Goal: Task Accomplishment & Management: Use online tool/utility

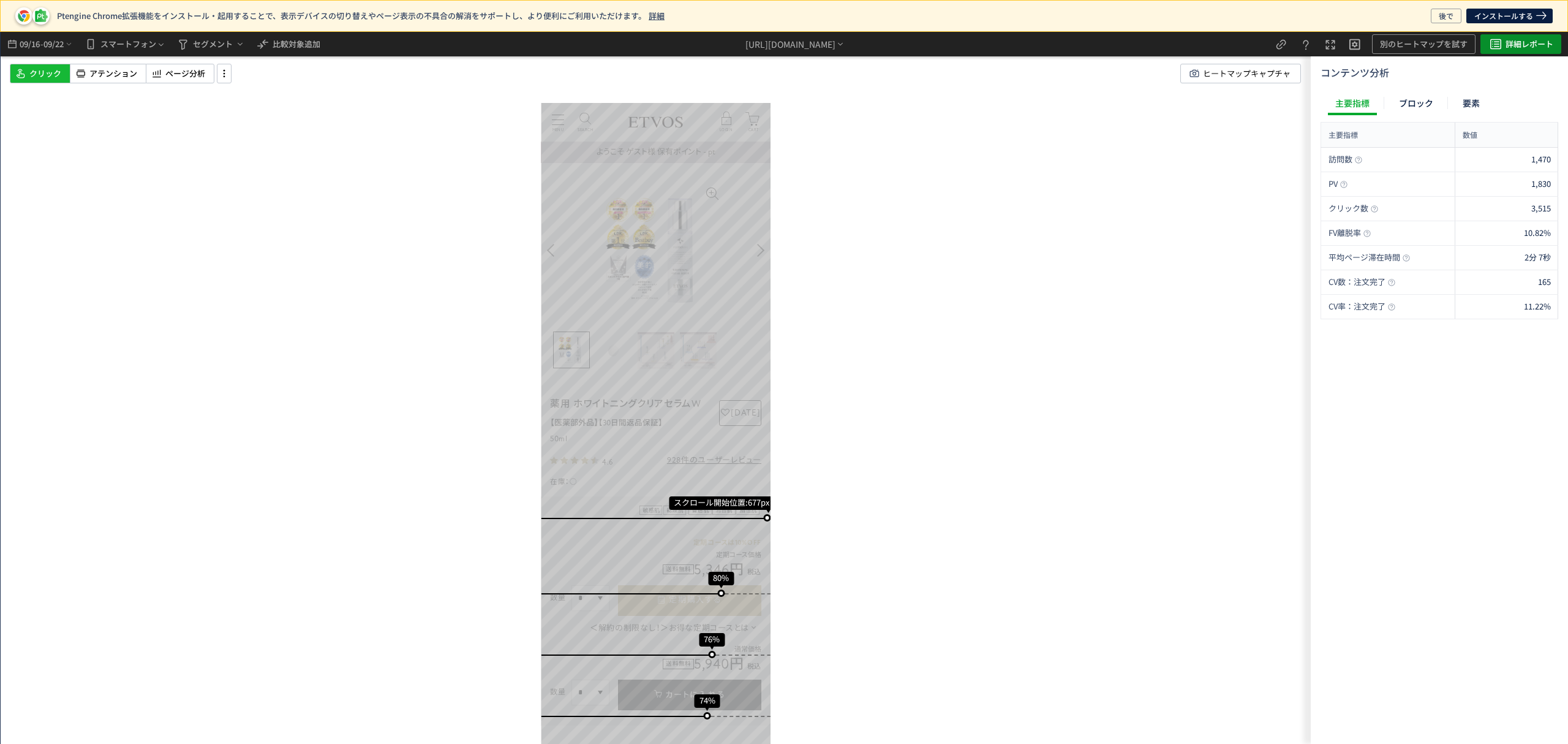
click at [1525, 45] on span "詳細レポート" at bounding box center [1529, 44] width 48 height 19
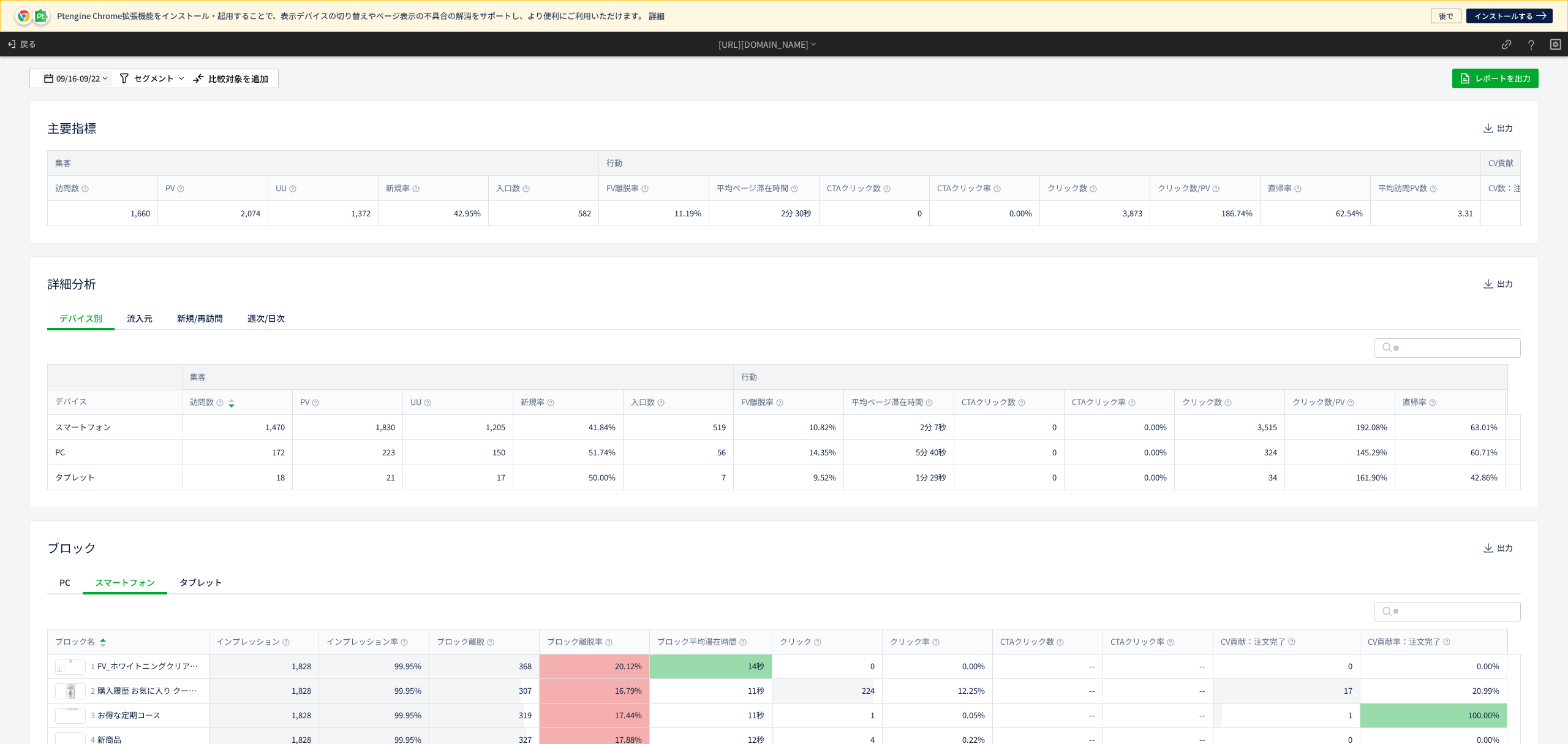
click at [50, 78] on icon at bounding box center [49, 79] width 14 height 15
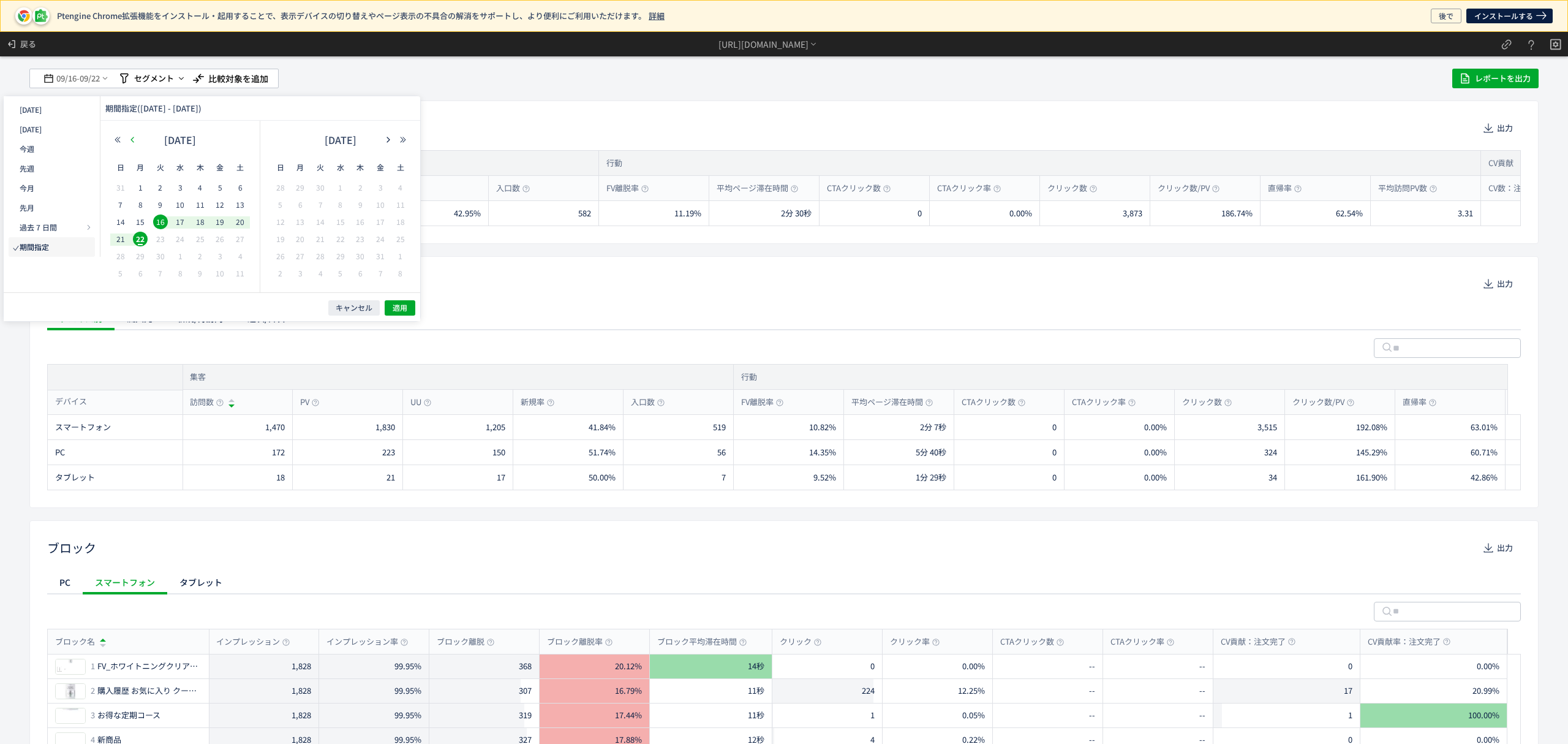
click at [136, 137] on button "button" at bounding box center [133, 139] width 15 height 8
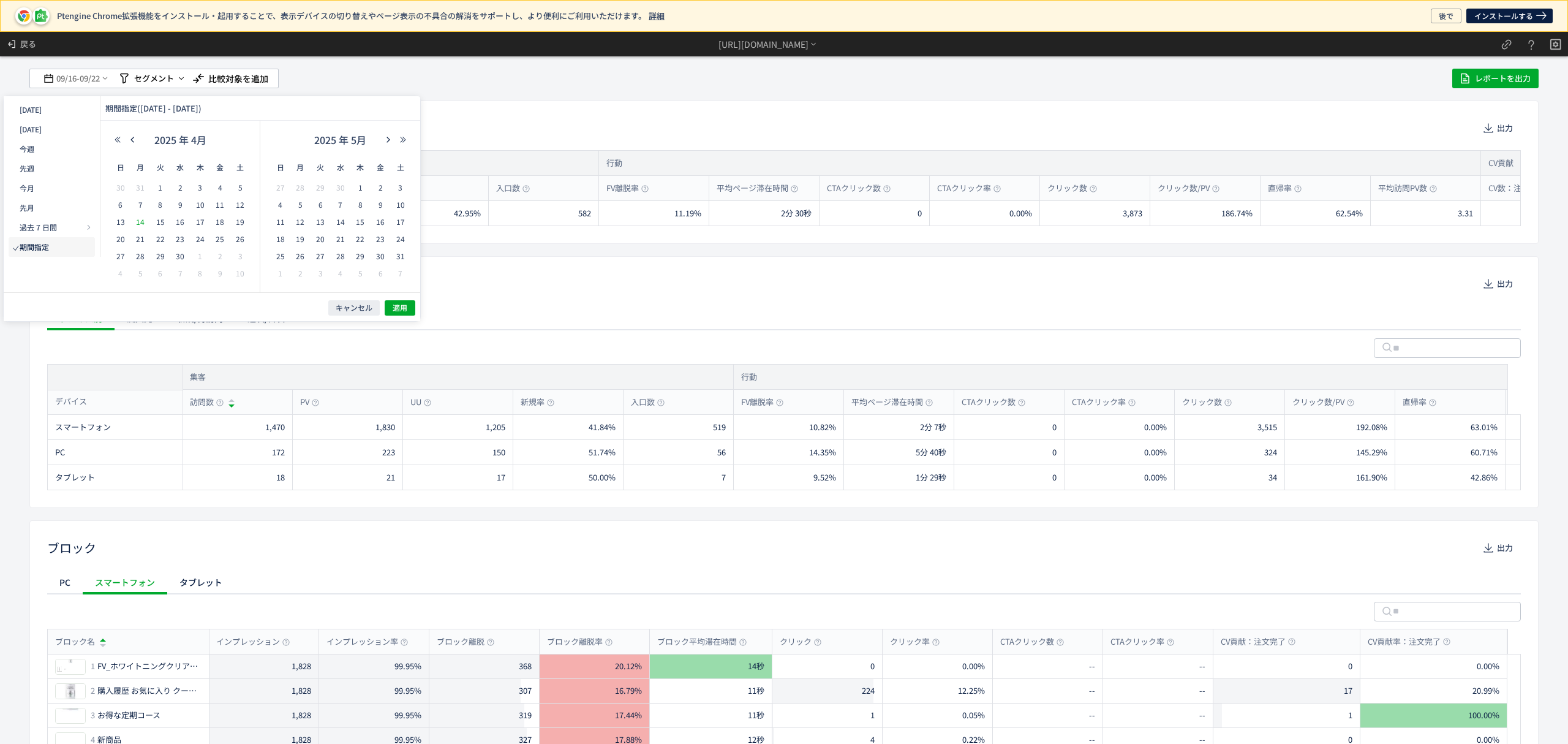
click at [142, 219] on span "14" at bounding box center [140, 222] width 15 height 15
click at [388, 138] on use "button" at bounding box center [389, 139] width 3 height 6
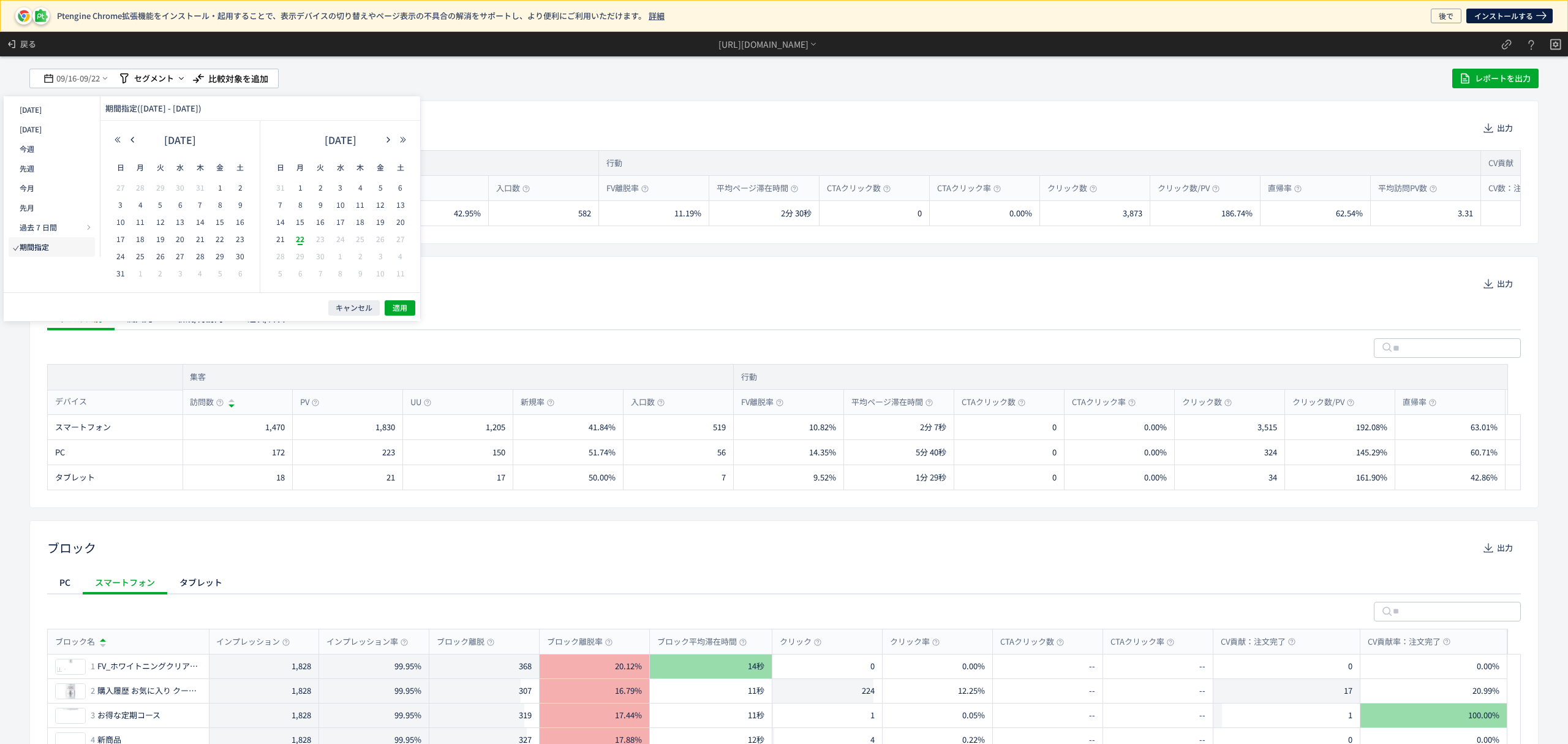
drag, startPoint x: 301, startPoint y: 236, endPoint x: 309, endPoint y: 246, distance: 12.8
click at [301, 237] on span "22" at bounding box center [301, 239] width 15 height 15
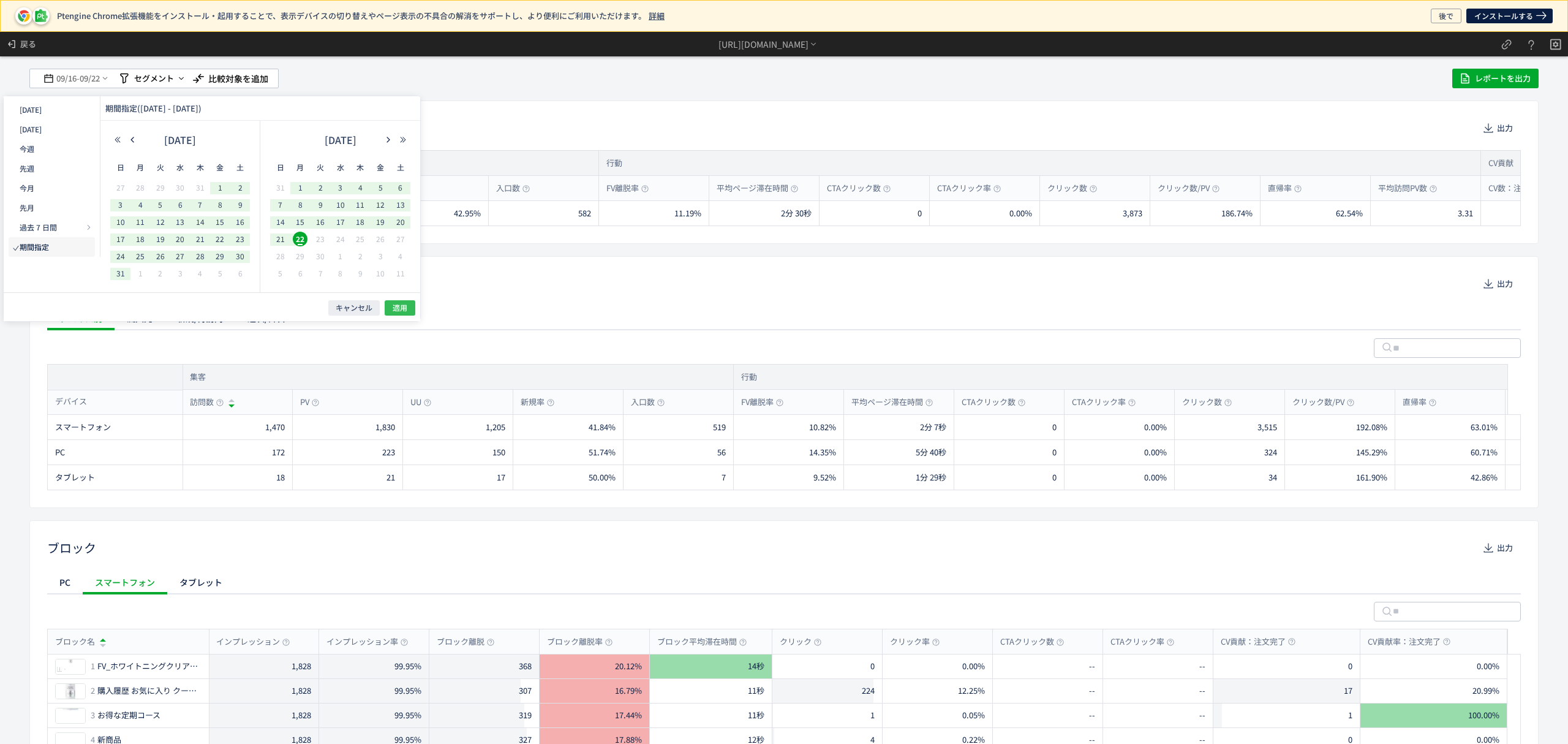
click at [392, 310] on button "適用" at bounding box center [400, 308] width 30 height 15
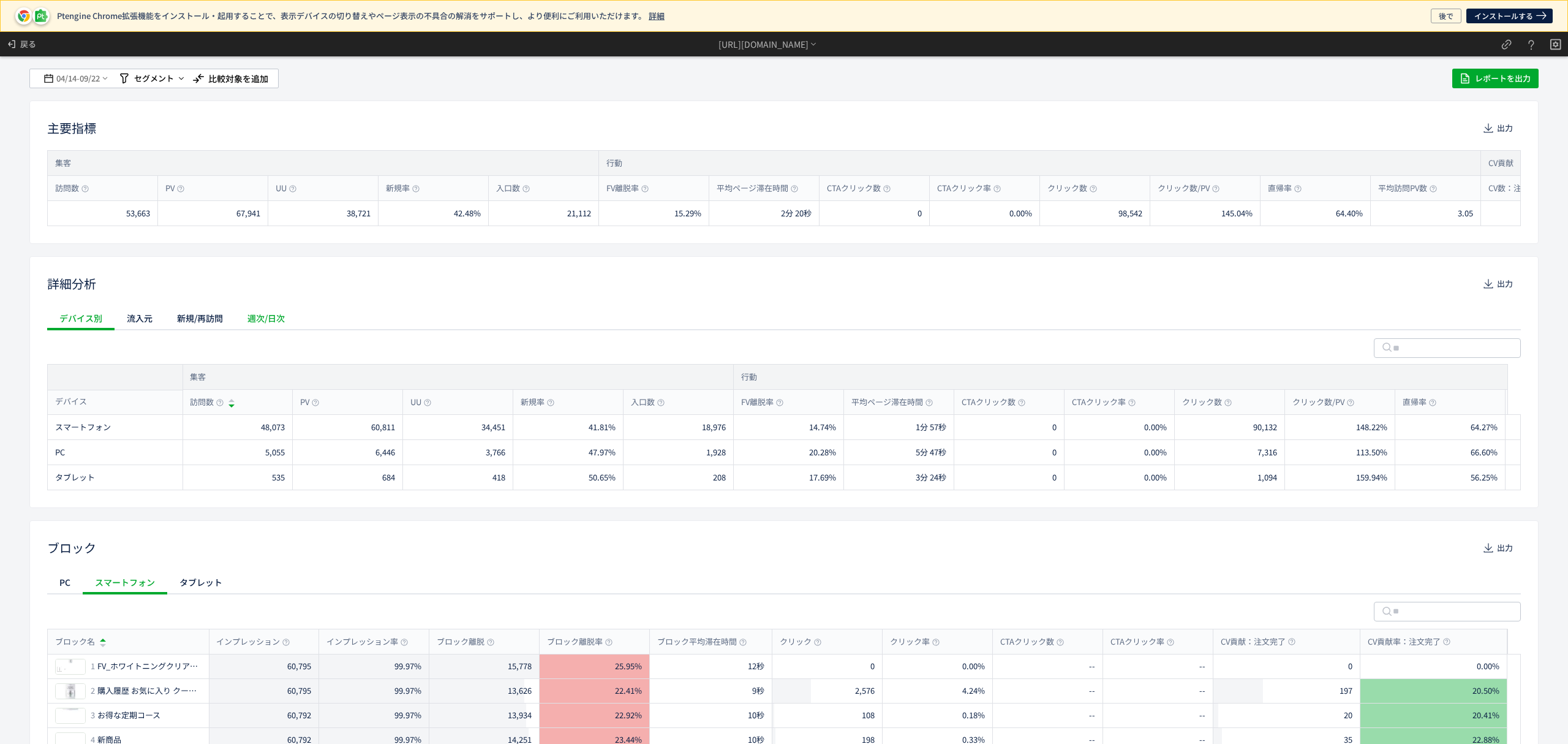
click at [268, 321] on div "週次/日次" at bounding box center [266, 317] width 62 height 24
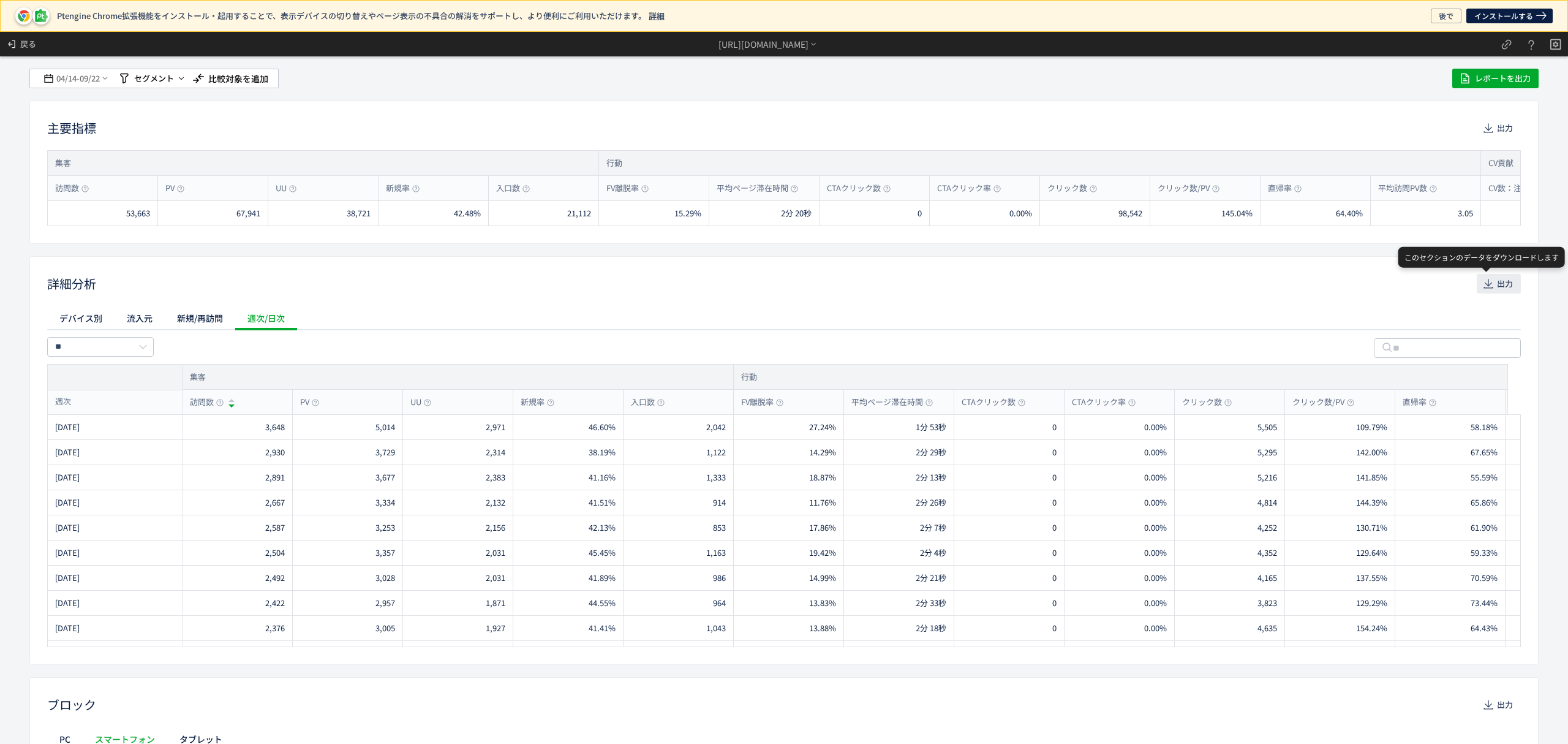
click at [1497, 287] on span "出力" at bounding box center [1504, 283] width 16 height 19
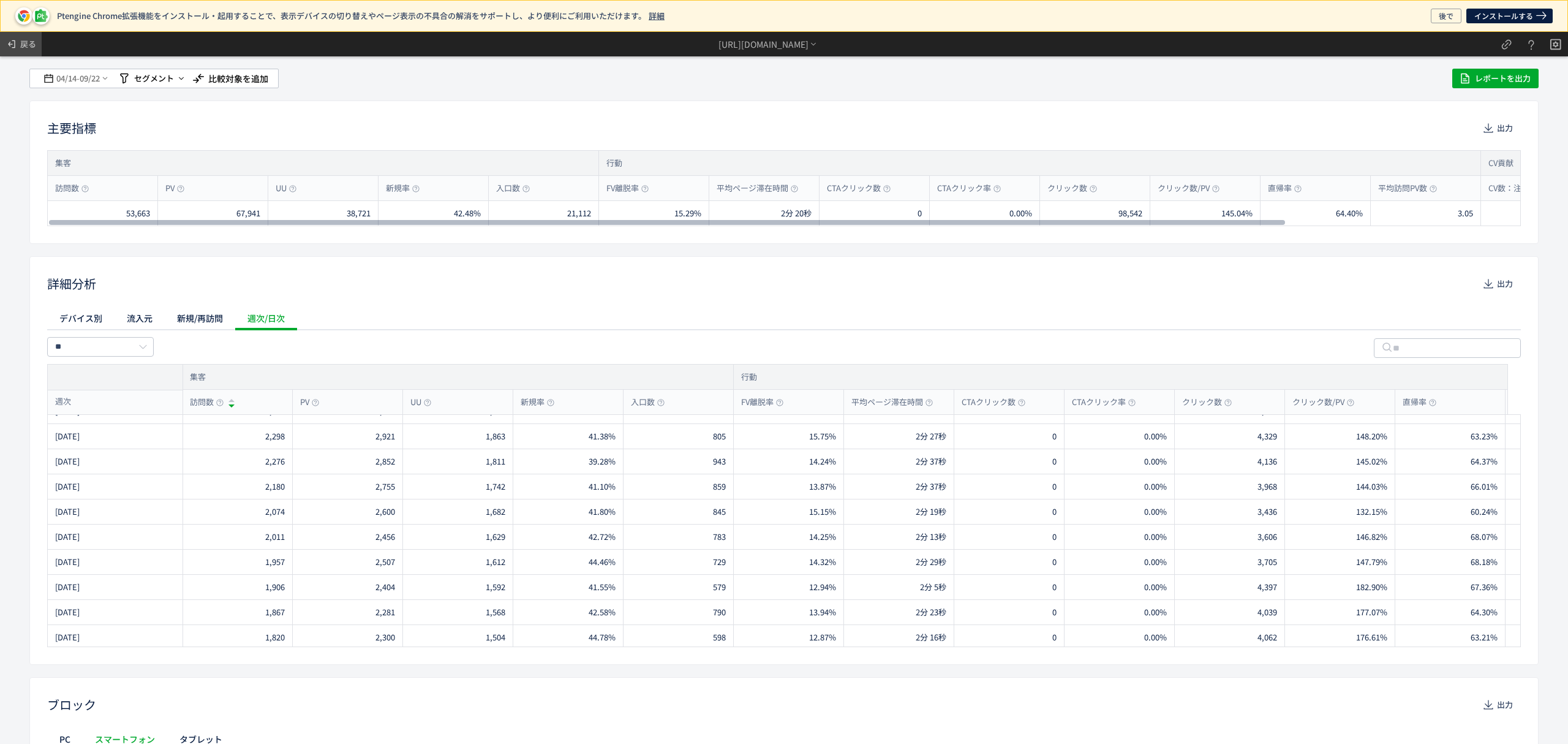
click at [13, 46] on icon at bounding box center [12, 44] width 13 height 13
